Goal: Transaction & Acquisition: Obtain resource

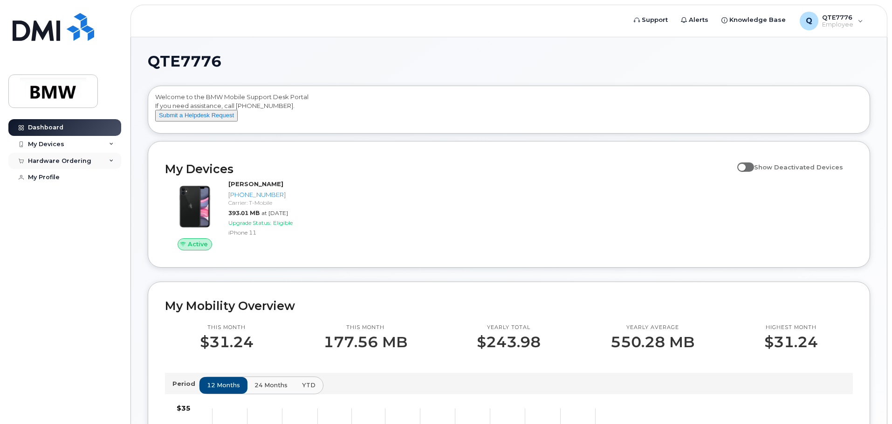
click at [88, 158] on div "Hardware Ordering" at bounding box center [64, 161] width 113 height 17
click at [57, 177] on div "New Order" at bounding box center [49, 178] width 35 height 8
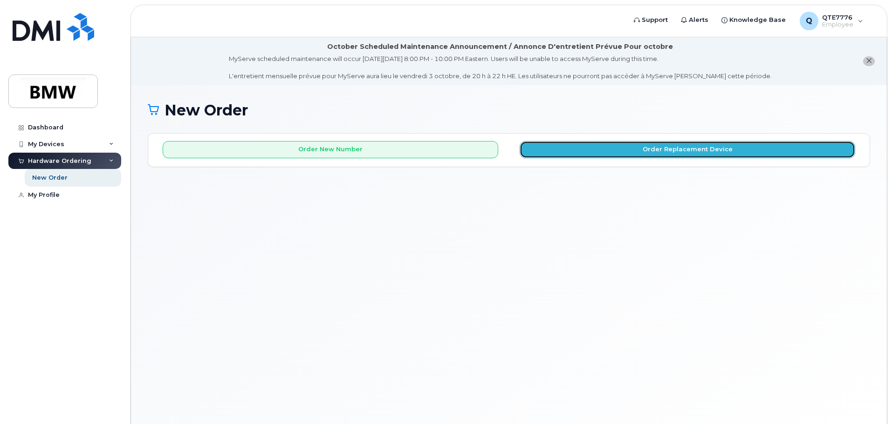
click at [656, 150] on button "Order Replacement Device" at bounding box center [686, 149] width 335 height 17
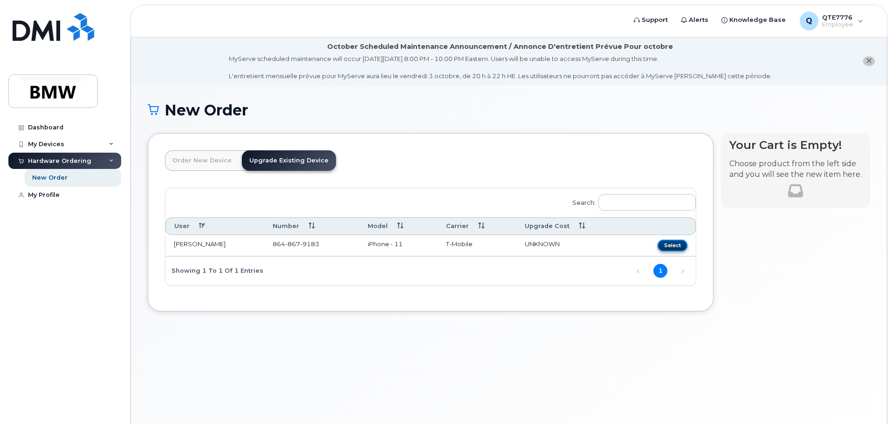
click at [675, 244] on button "Select" at bounding box center [672, 246] width 30 height 12
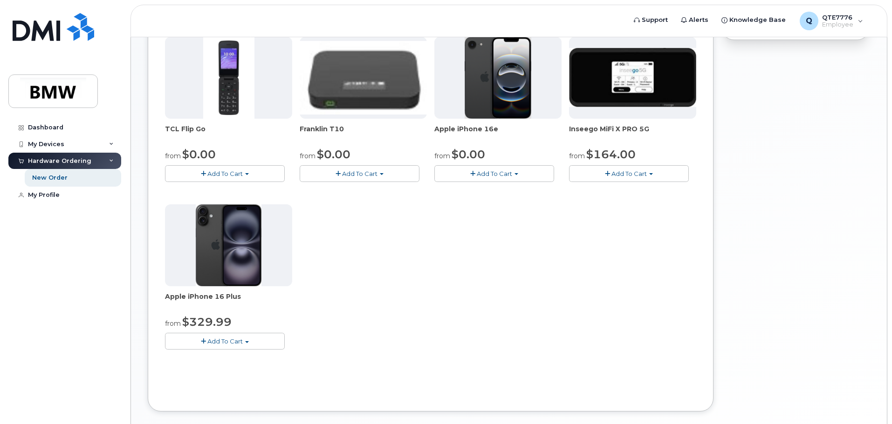
scroll to position [280, 0]
